Goal: Information Seeking & Learning: Learn about a topic

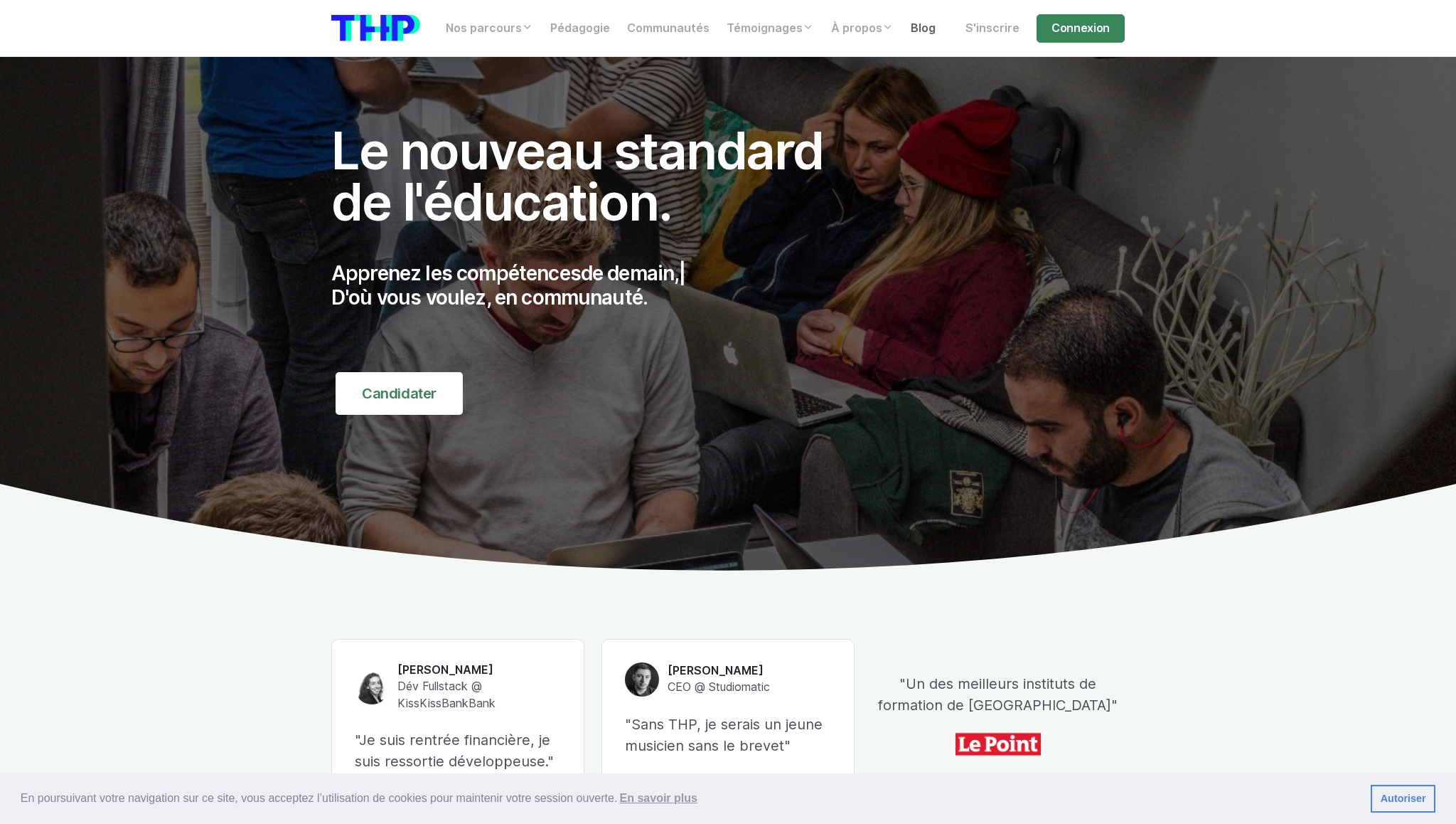
click at [920, 30] on link "Blog" at bounding box center [924, 28] width 42 height 28
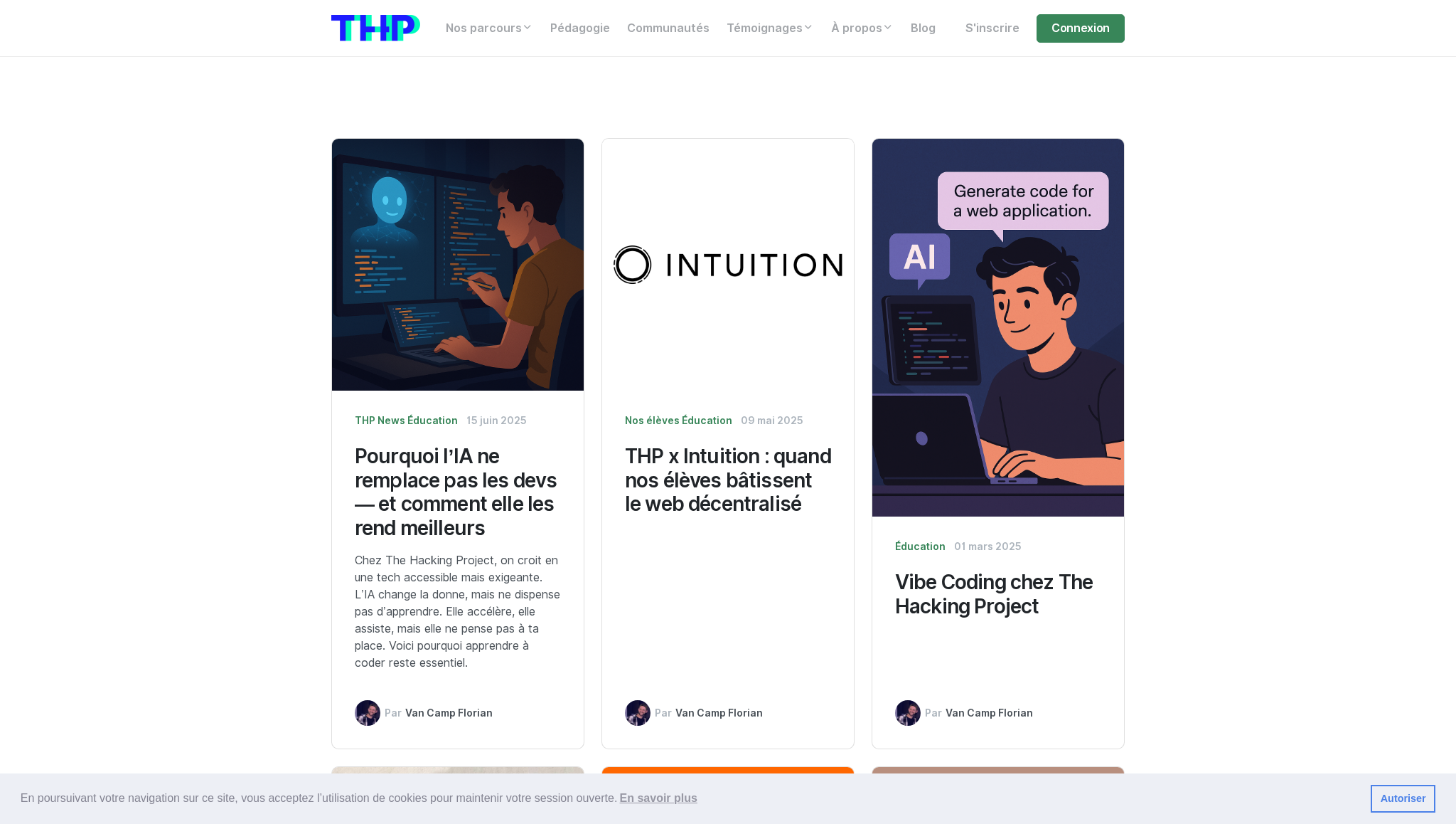
scroll to position [830, 0]
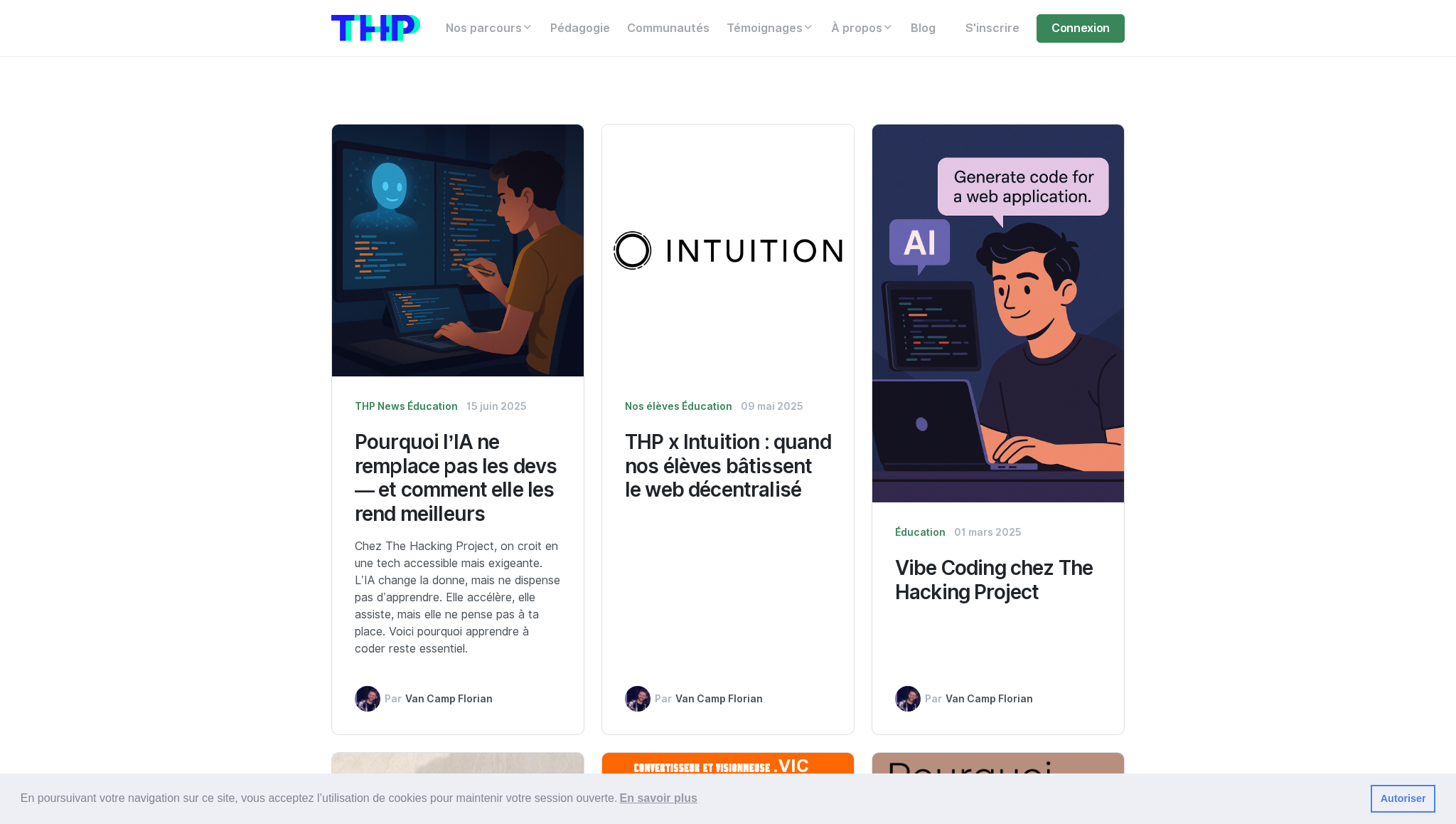
click at [749, 464] on h3 "THP x Intuition : quand nos élèves bâtissent le web décentralisé" at bounding box center [728, 466] width 207 height 72
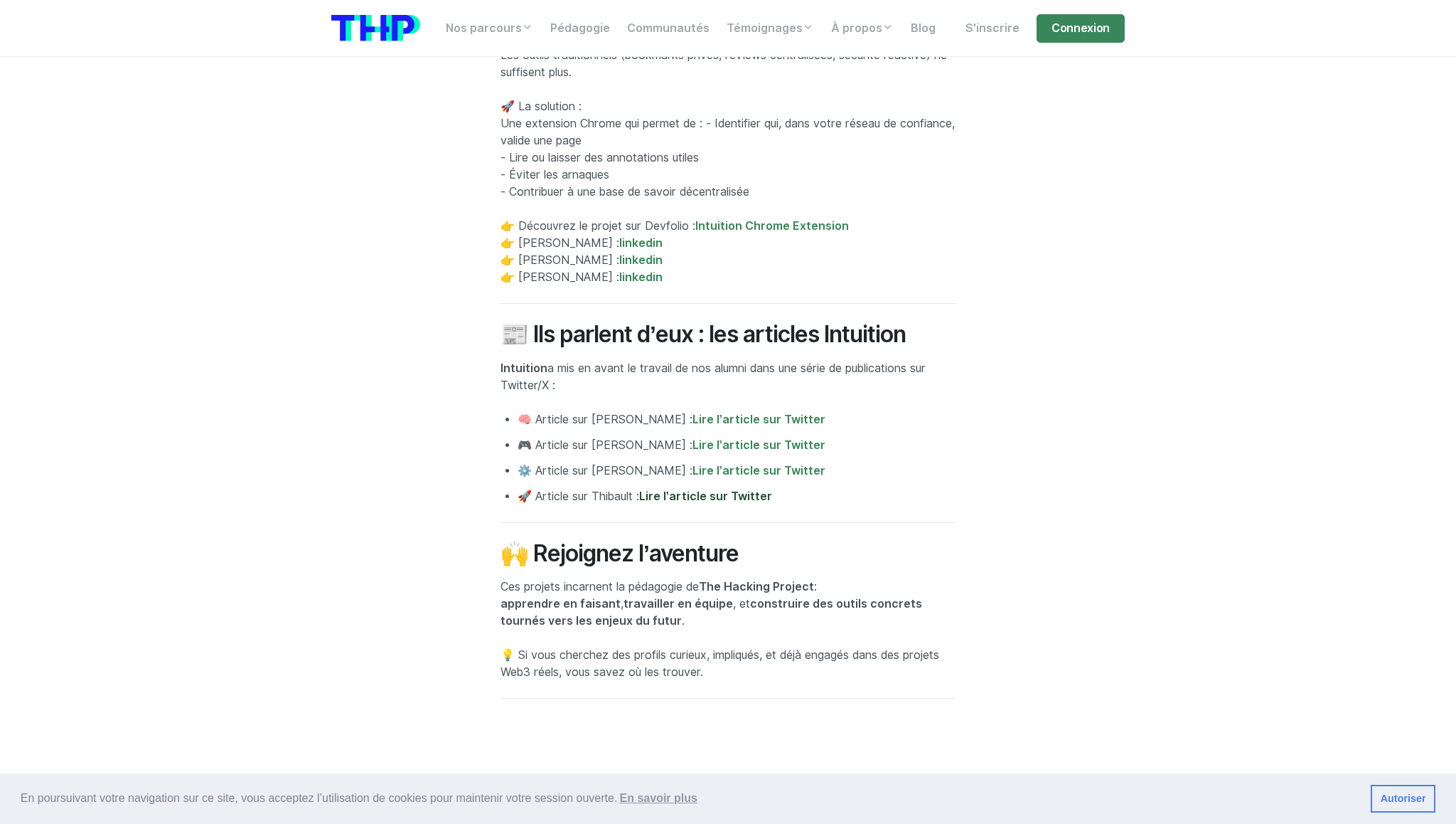
scroll to position [1446, 0]
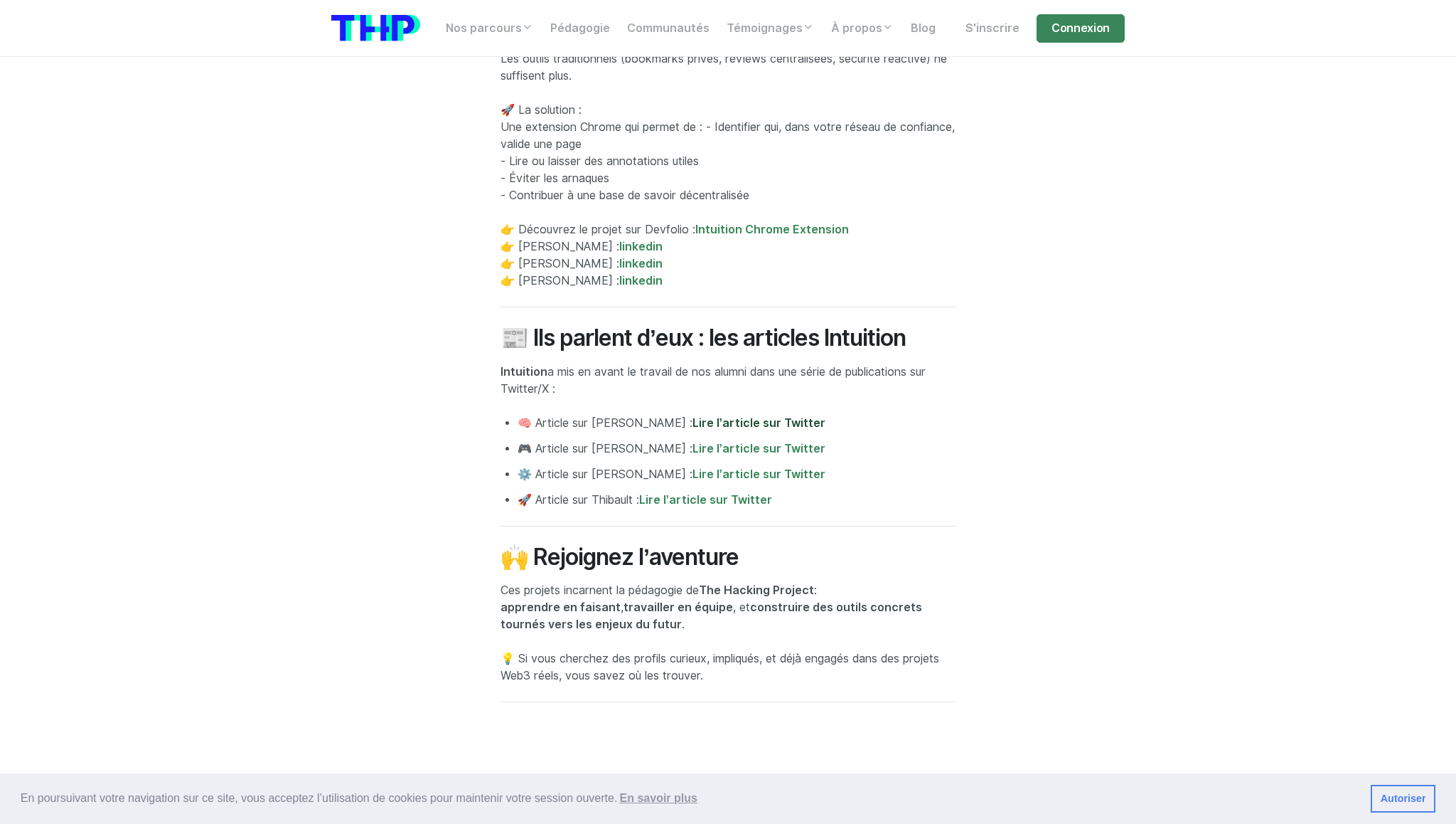
click at [721, 429] on link "Lire l’article sur Twitter" at bounding box center [758, 423] width 133 height 14
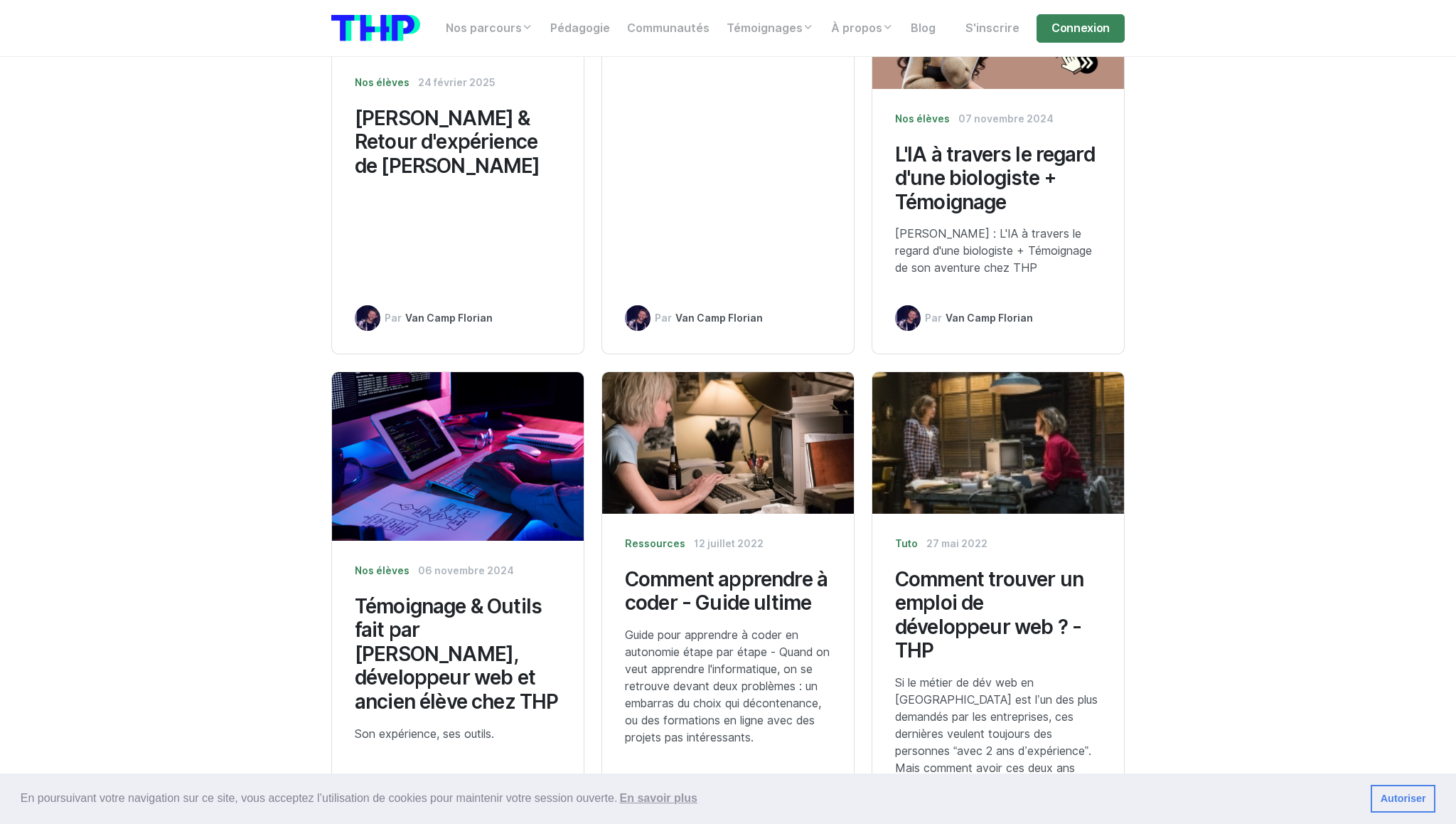
scroll to position [1897, 0]
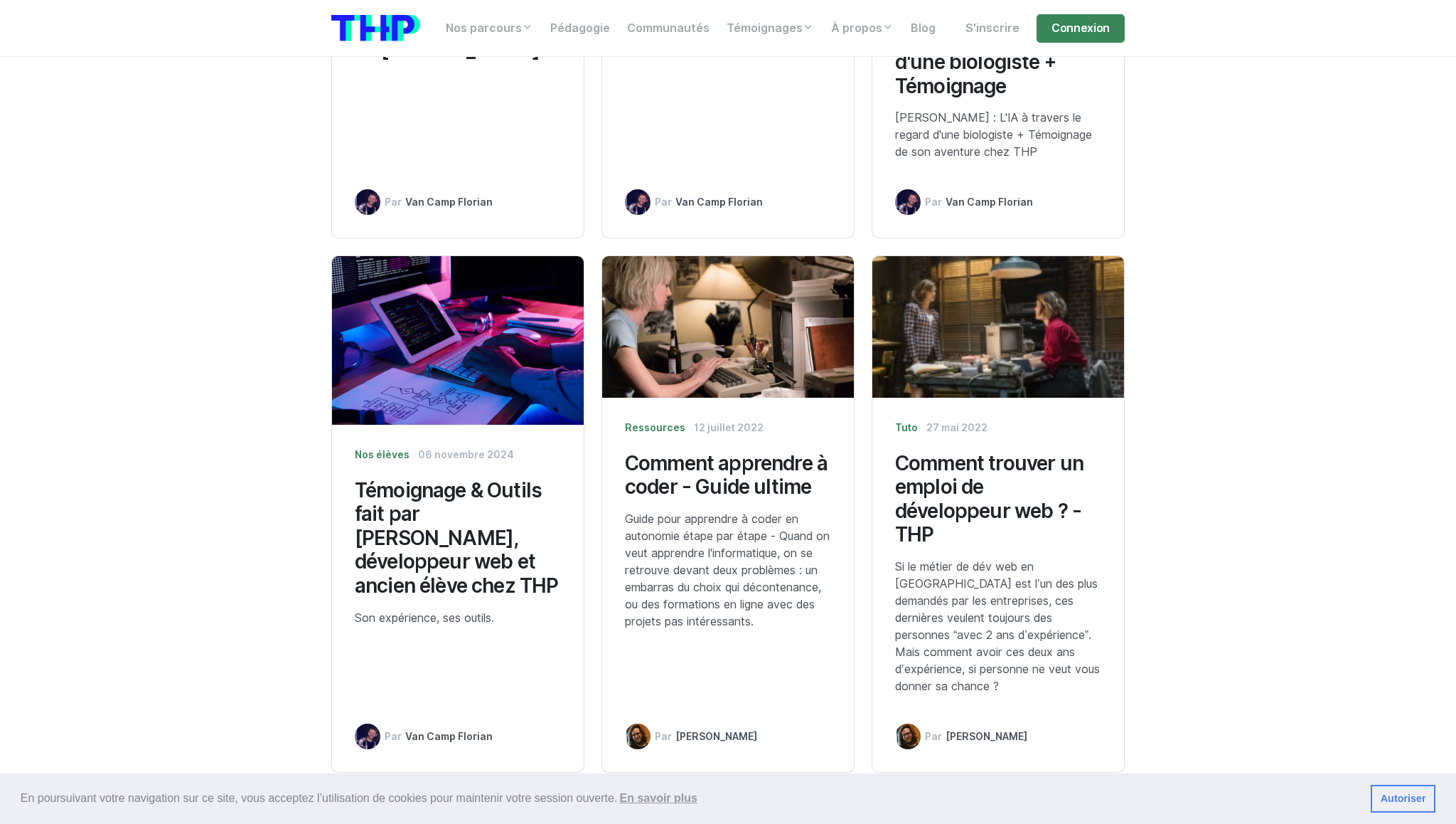
click at [506, 537] on h3 "Témoignage & Outils fait par [PERSON_NAME], développeur web et ancien élève che…" at bounding box center [458, 538] width 207 height 119
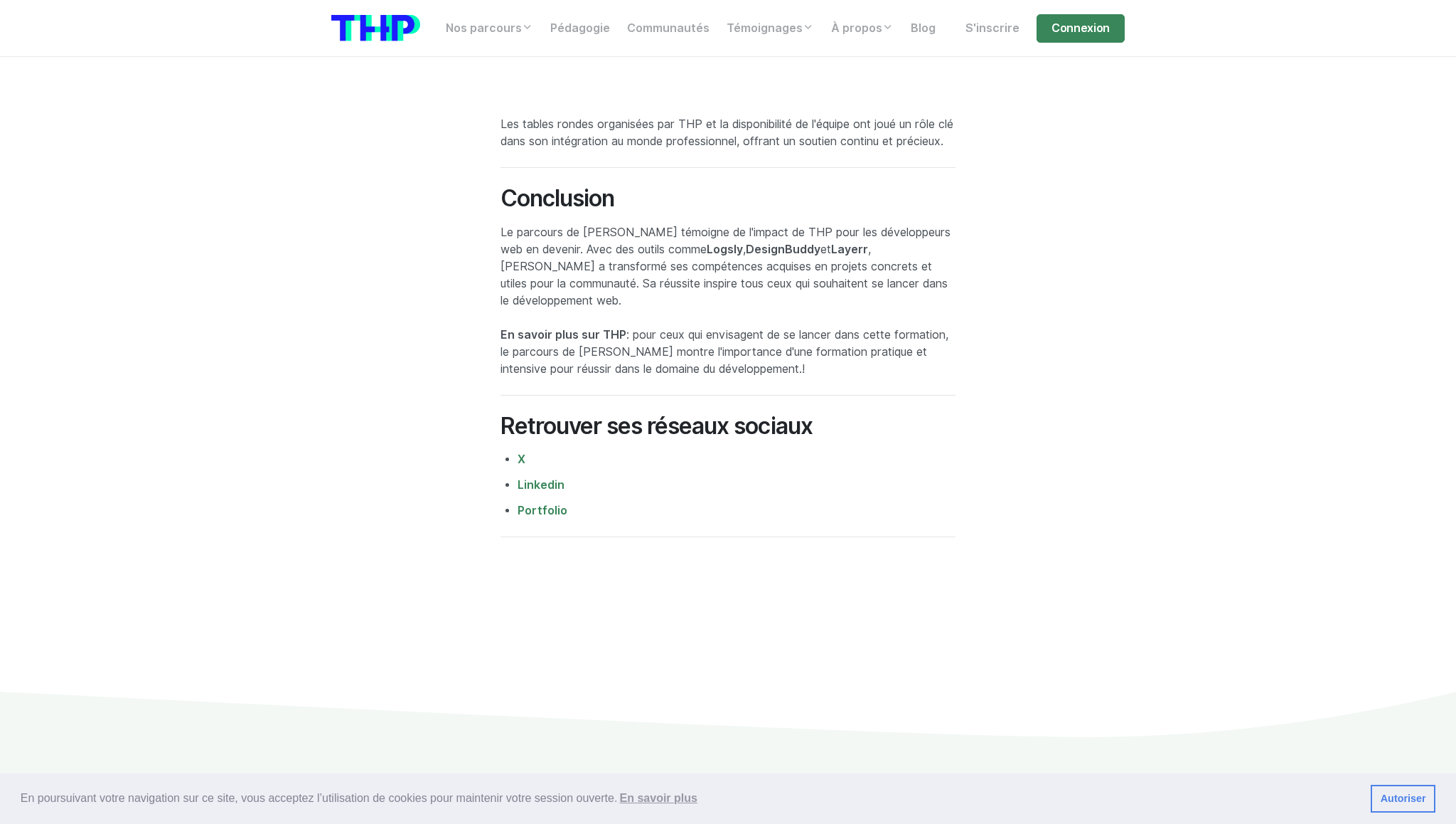
scroll to position [2793, 0]
click at [539, 514] on link "Portfolio" at bounding box center [543, 508] width 50 height 14
